Goal: Information Seeking & Learning: Learn about a topic

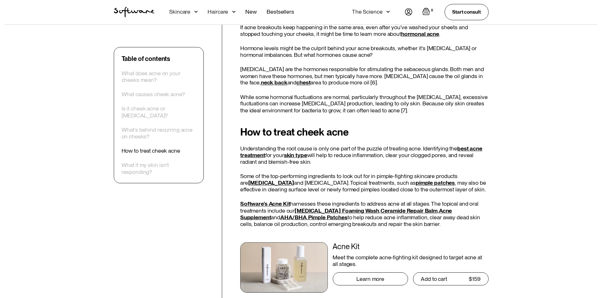
scroll to position [1365, 0]
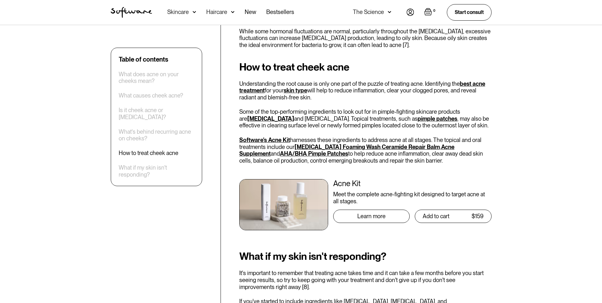
click at [181, 11] on div "Skincare" at bounding box center [178, 12] width 22 height 6
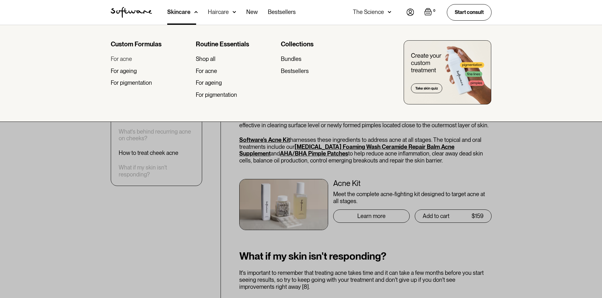
click at [128, 58] on div "For acne" at bounding box center [121, 59] width 21 height 7
